Goal: Task Accomplishment & Management: Use online tool/utility

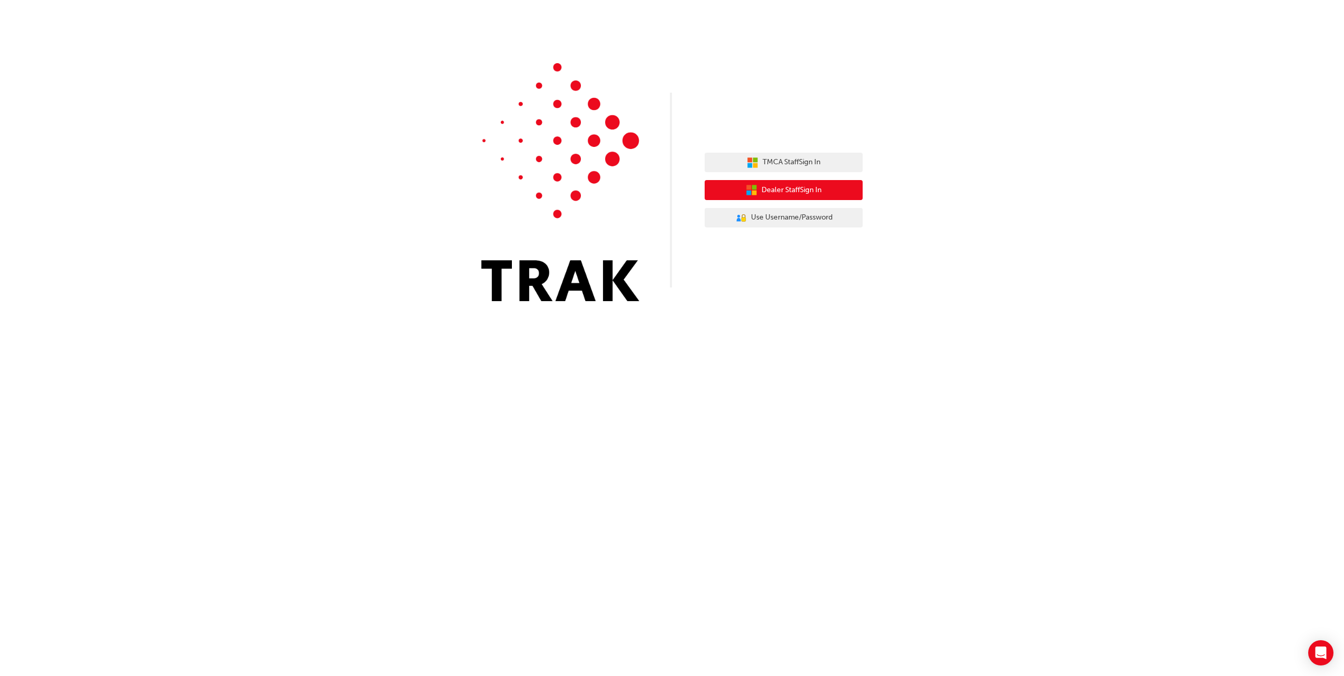
click at [787, 192] on span "Dealer Staff Sign In" at bounding box center [791, 190] width 60 height 12
